Goal: Navigation & Orientation: Find specific page/section

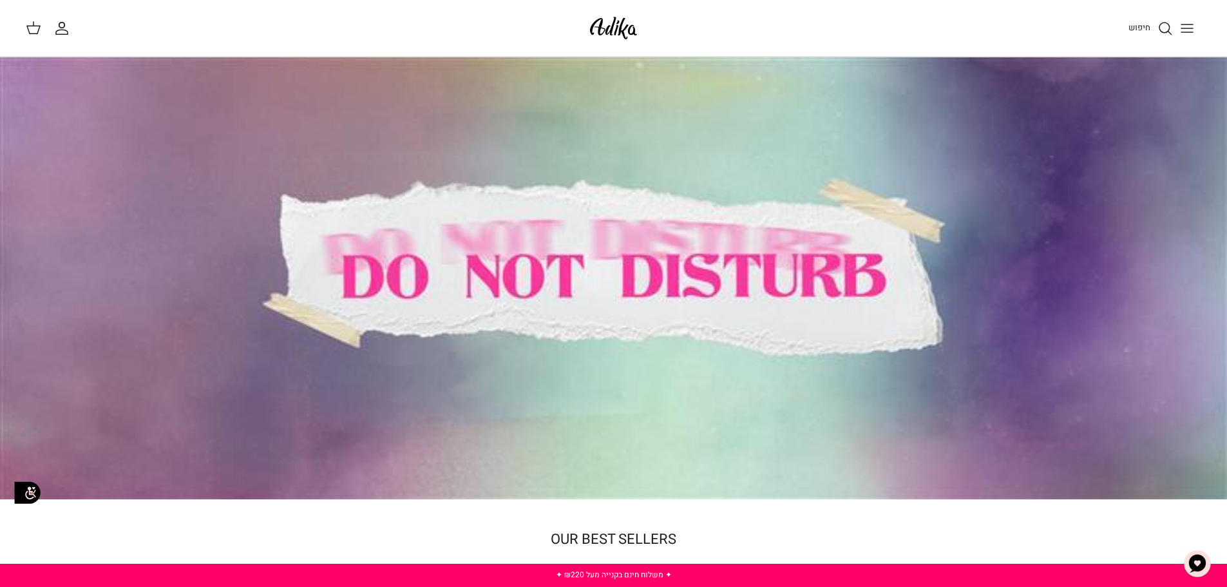
click at [1170, 27] on icon "חיפוש" at bounding box center [1164, 28] width 15 height 15
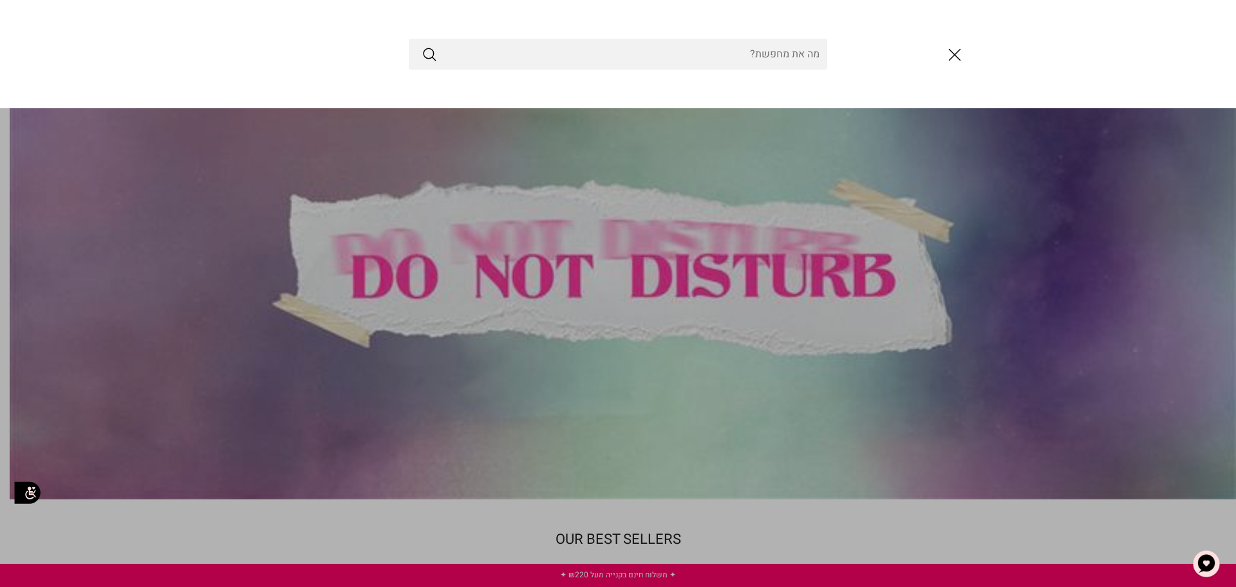
click at [944, 50] on icon "סגור" at bounding box center [955, 55] width 22 height 22
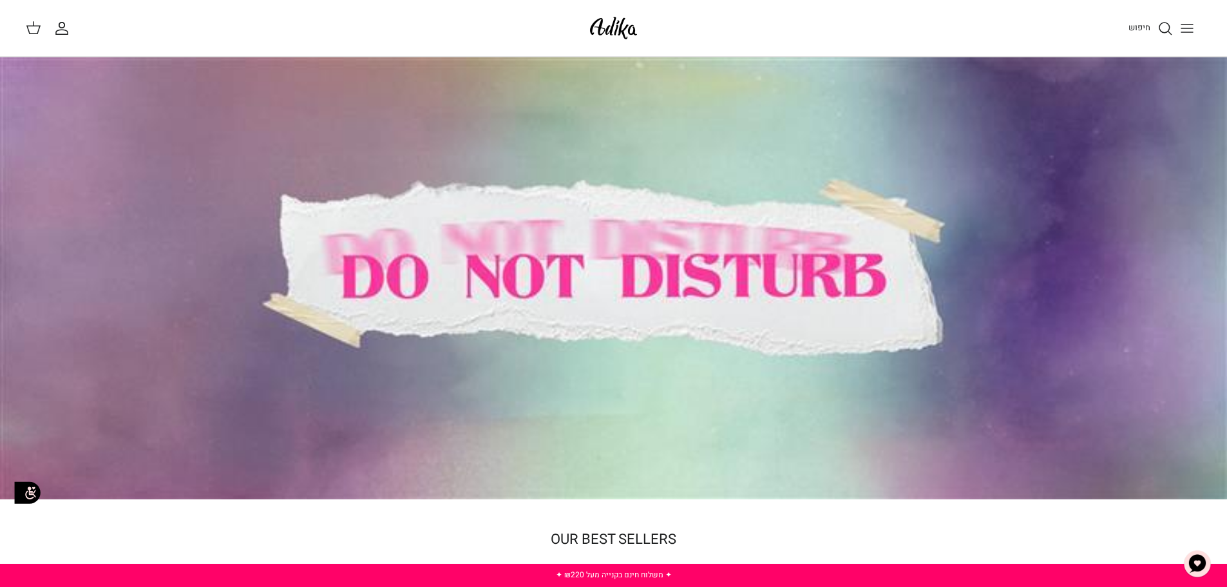
click at [1182, 33] on icon "Toggle menu" at bounding box center [1186, 28] width 15 height 15
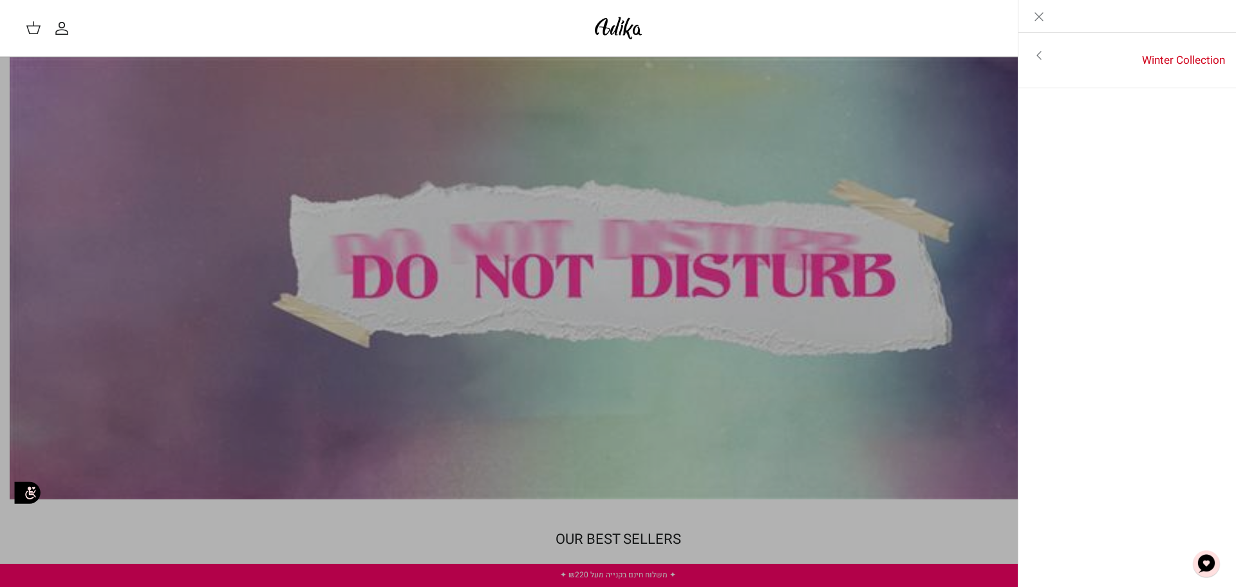
click at [1182, 33] on ul "Winter Collection Toggle menu לכל הפריטים" at bounding box center [1128, 60] width 218 height 55
click at [677, 459] on link "Toggle menu" at bounding box center [618, 293] width 1236 height 587
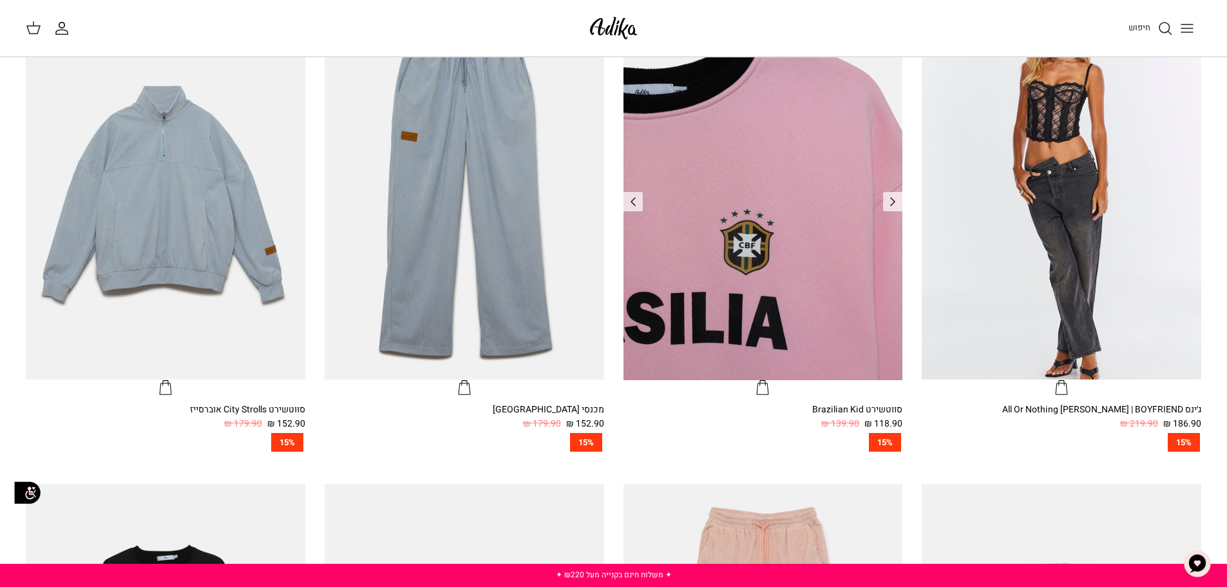
scroll to position [339, 0]
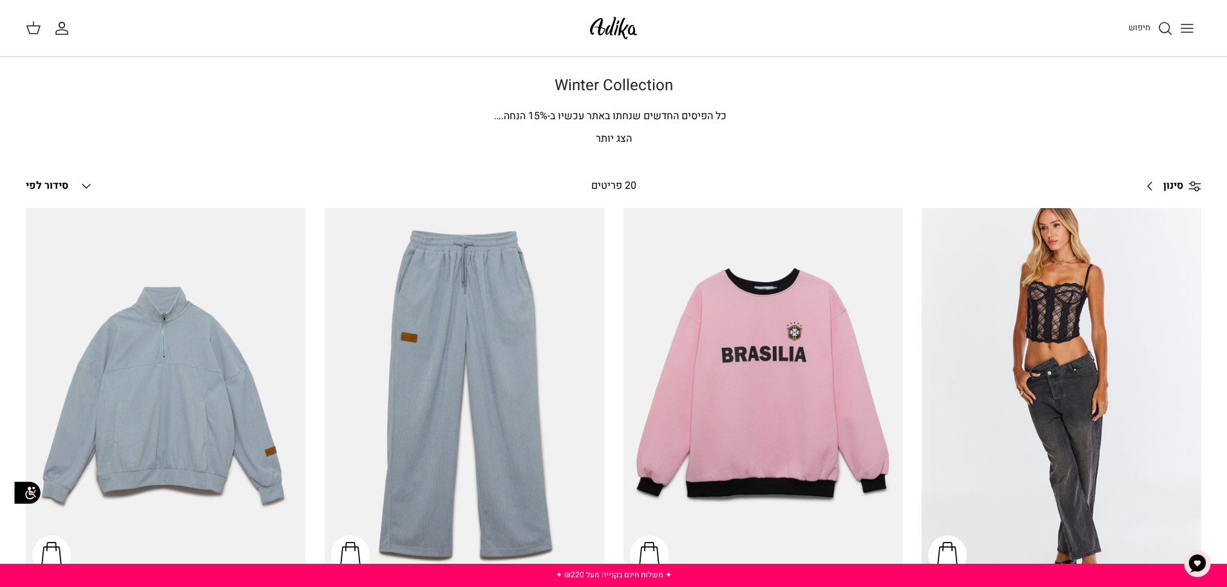
click at [1192, 30] on icon "Toggle menu" at bounding box center [1186, 28] width 15 height 15
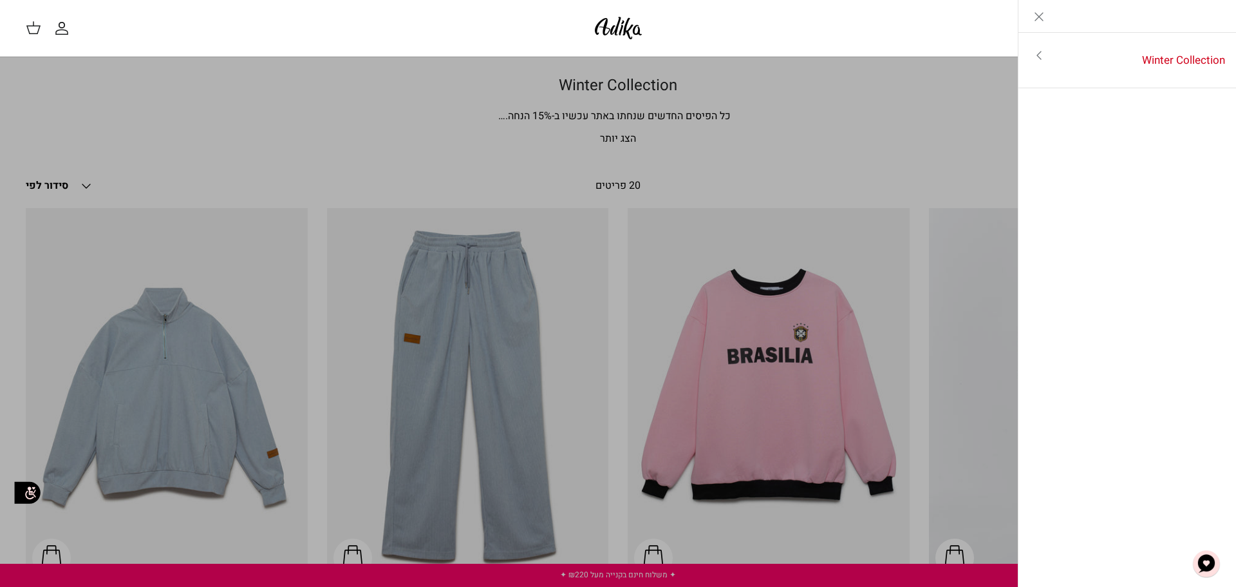
click at [1039, 55] on icon "Toggle menu" at bounding box center [1039, 55] width 15 height 15
click at [1175, 57] on link "לכל הפריטים" at bounding box center [1127, 57] width 205 height 32
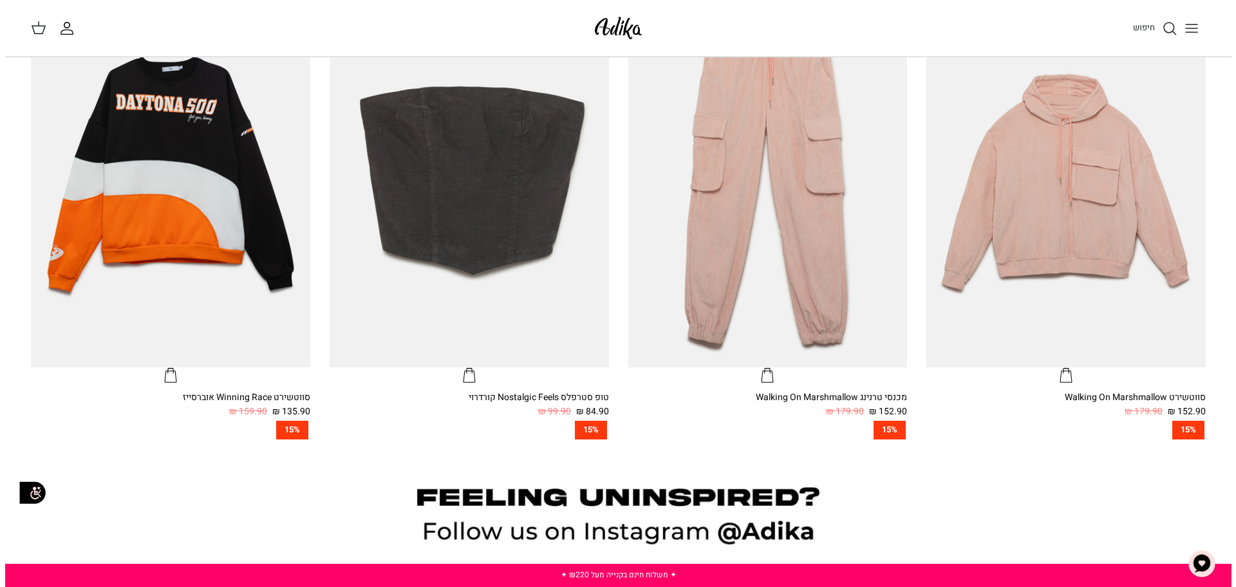
scroll to position [661, 0]
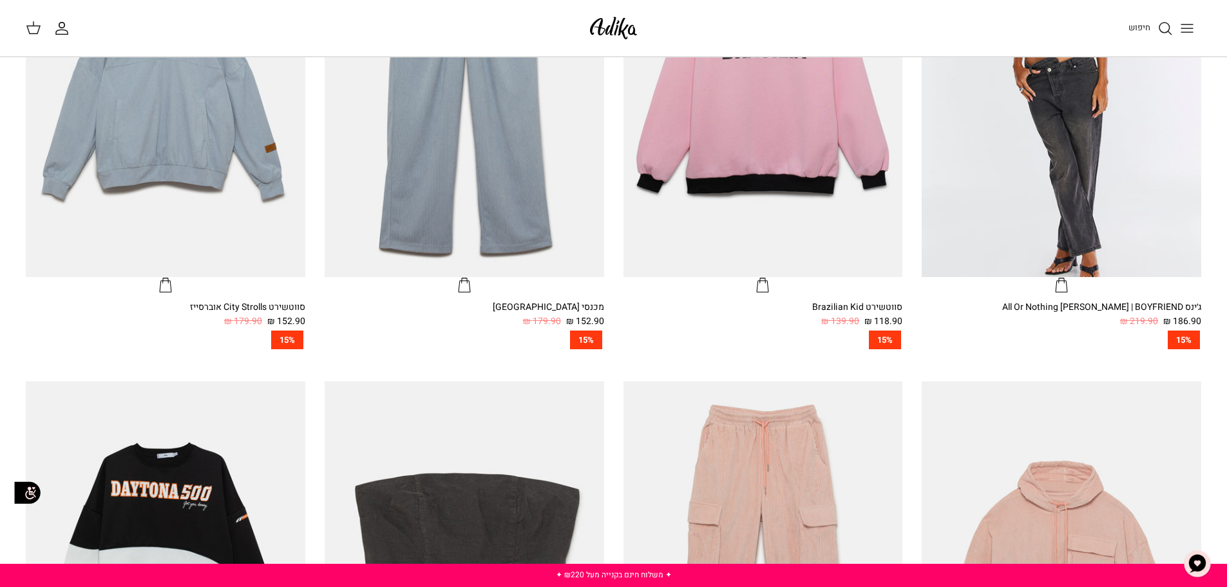
click at [1188, 22] on icon "Toggle menu" at bounding box center [1186, 28] width 15 height 15
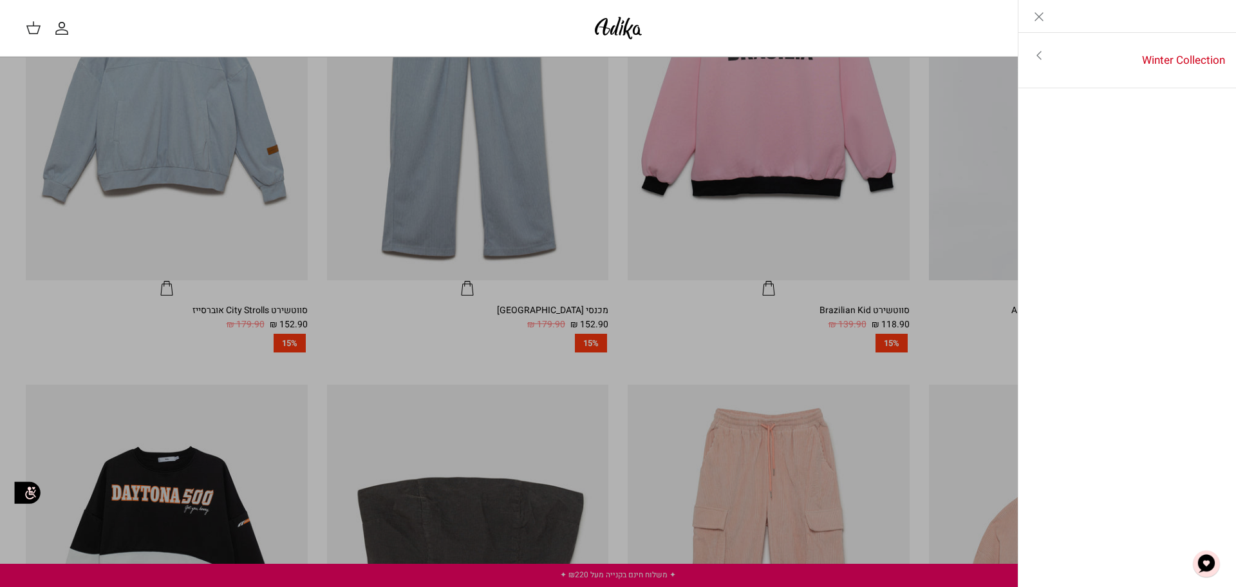
click at [1042, 53] on icon "Toggle menu" at bounding box center [1039, 55] width 15 height 15
click at [1202, 58] on link "לכל הפריטים" at bounding box center [1127, 57] width 205 height 32
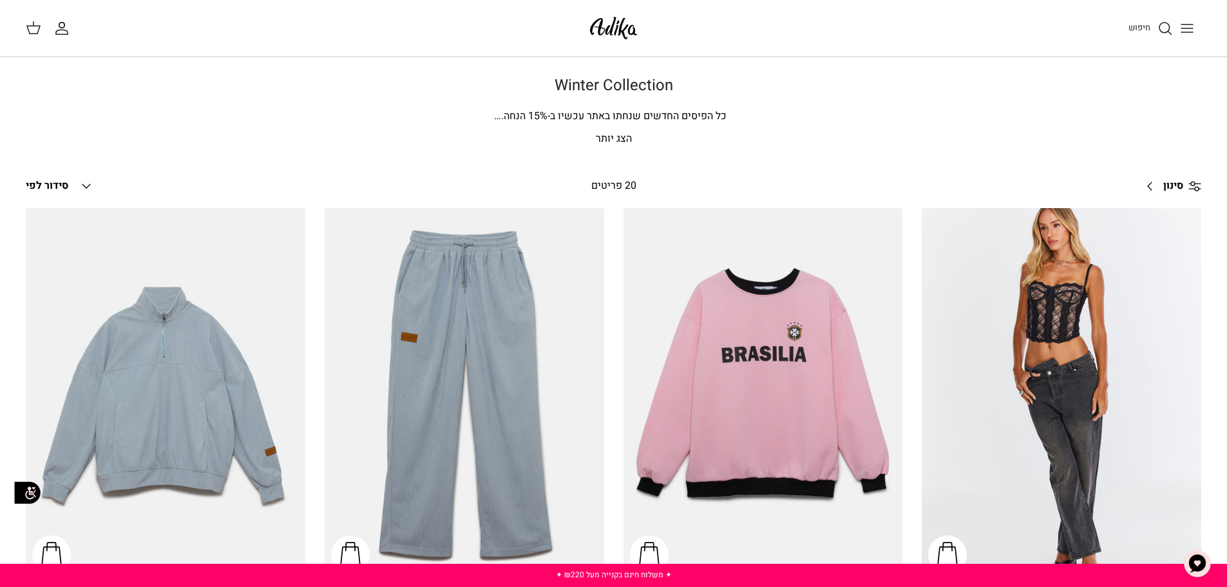
click at [599, 137] on p "הצג יותר" at bounding box center [614, 139] width 902 height 17
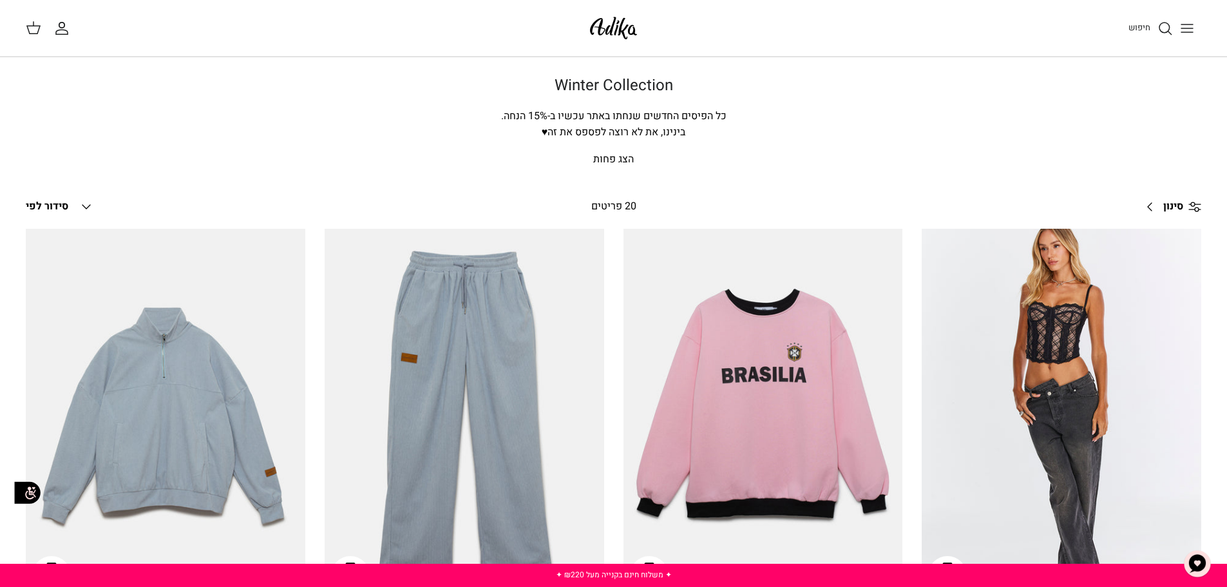
click at [80, 209] on icon "Down" at bounding box center [86, 206] width 15 height 15
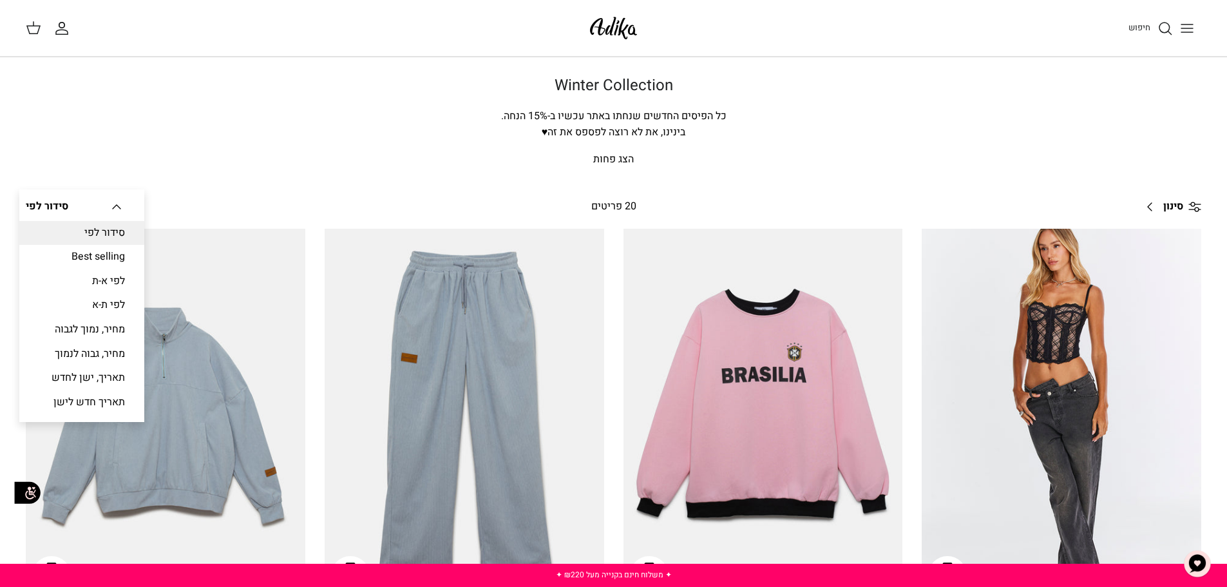
click at [180, 158] on p "הצג פחות" at bounding box center [614, 159] width 902 height 17
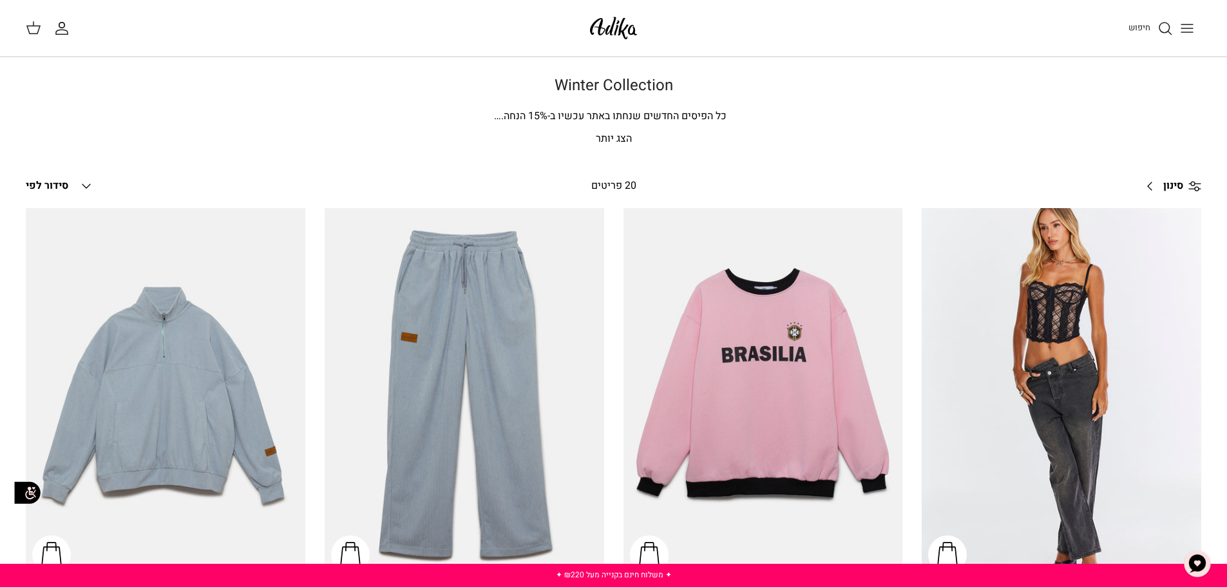
click at [1177, 190] on span "סינון" at bounding box center [1173, 186] width 20 height 17
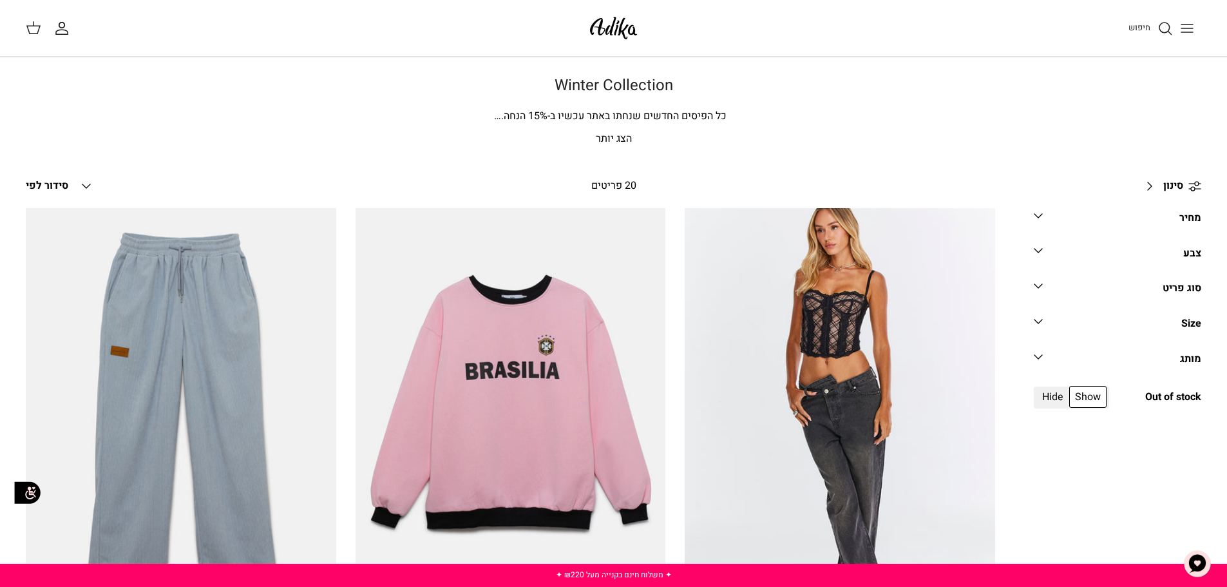
click at [1186, 187] on link "סינון Right" at bounding box center [1169, 186] width 64 height 31
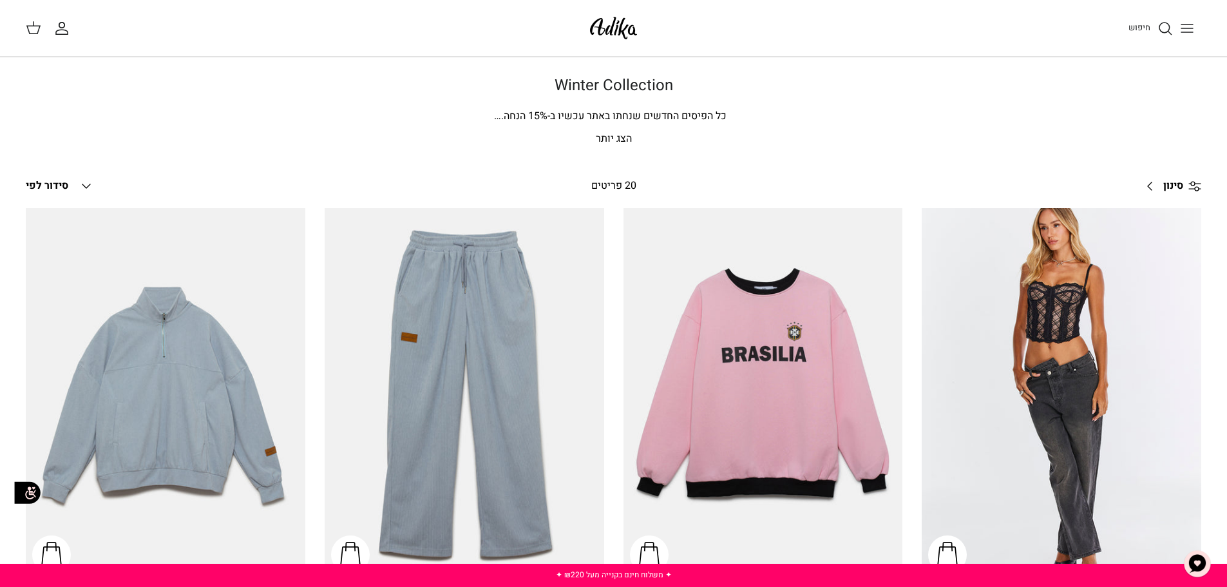
click at [1177, 185] on span "סינון" at bounding box center [1173, 186] width 20 height 17
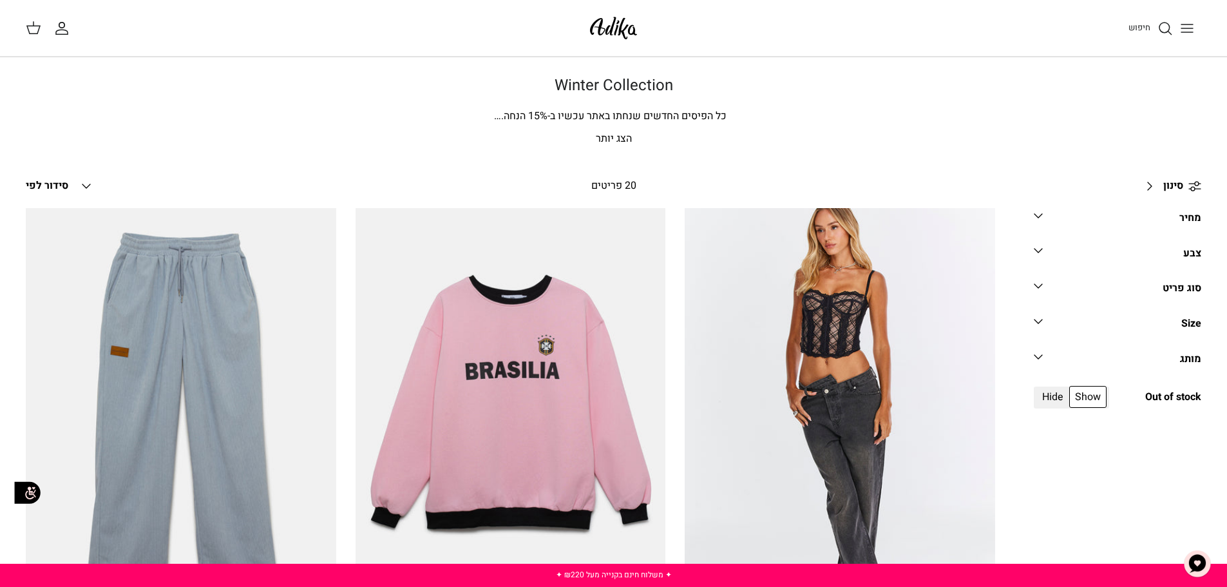
click at [1085, 392] on span "Show" at bounding box center [1087, 397] width 37 height 22
click at [1106, 390] on input "Show" at bounding box center [1106, 388] width 1 height 1
click at [1050, 395] on span "Hide" at bounding box center [1052, 397] width 33 height 22
click at [1069, 390] on input "Hide" at bounding box center [1069, 388] width 1 height 1
radio input "true"
